Goal: Task Accomplishment & Management: Manage account settings

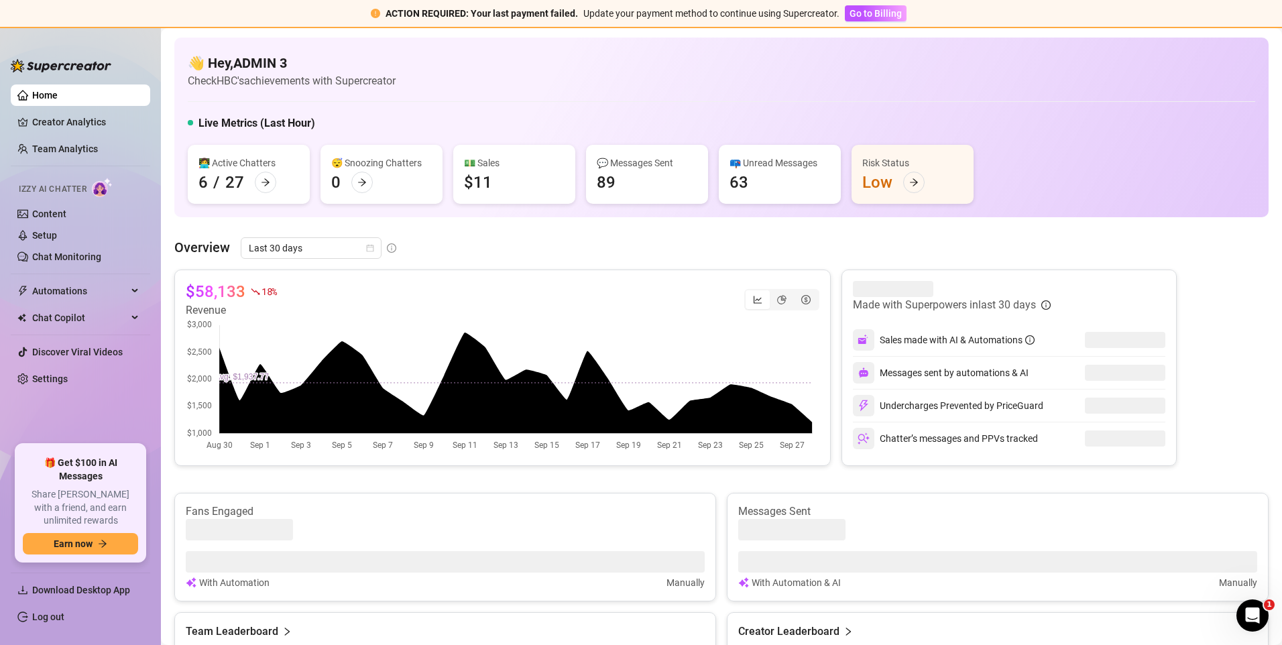
drag, startPoint x: 39, startPoint y: 613, endPoint x: 211, endPoint y: 485, distance: 214.6
click at [39, 613] on link "Log out" at bounding box center [48, 616] width 32 height 11
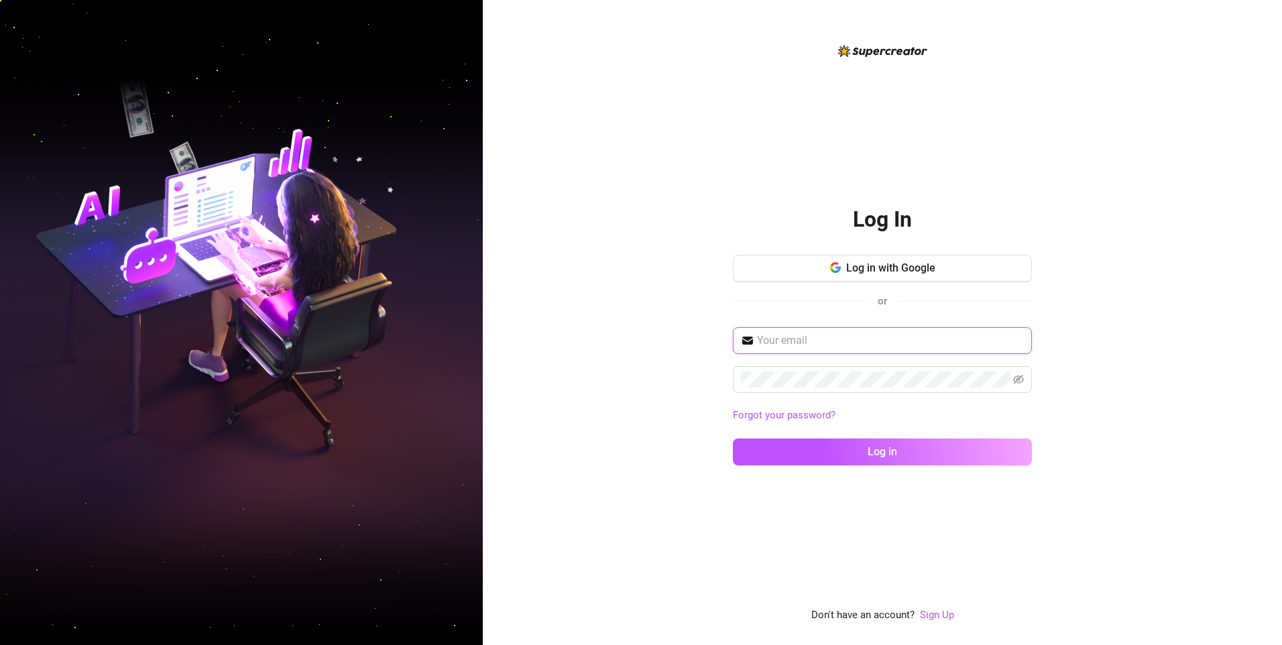
click at [851, 334] on input "text" at bounding box center [890, 340] width 267 height 16
type input "[EMAIL_ADDRESS][DOMAIN_NAME]"
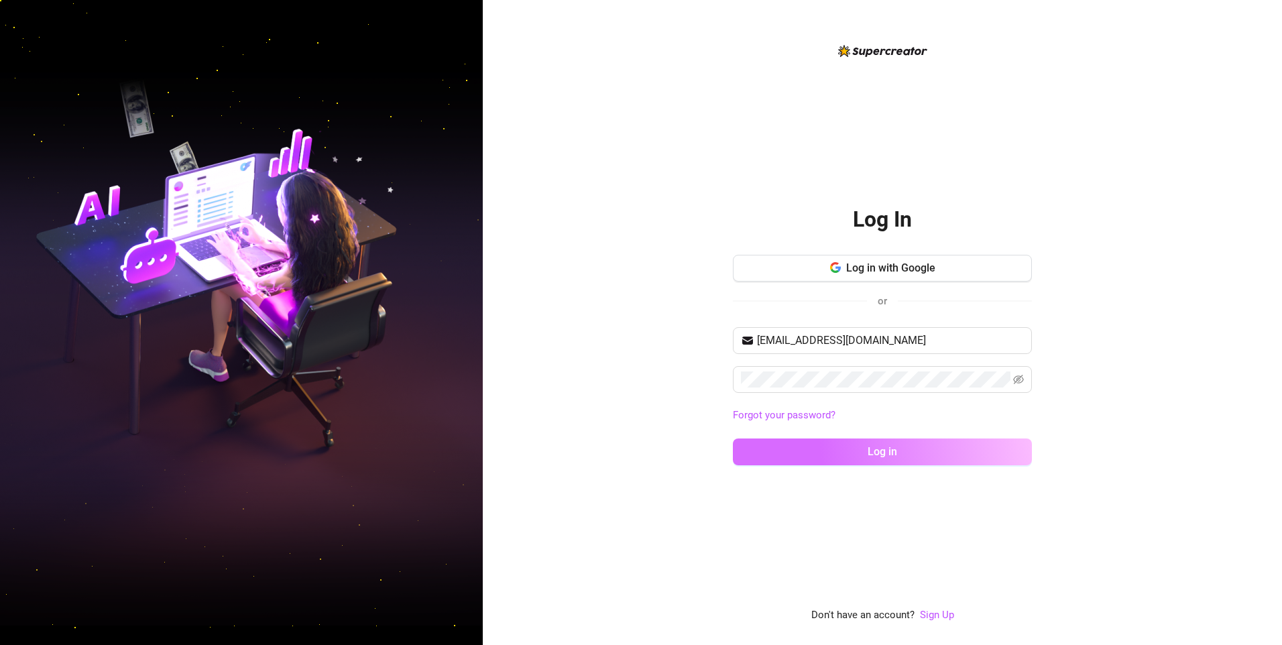
click at [830, 446] on button "Log in" at bounding box center [882, 451] width 299 height 27
